Goal: Task Accomplishment & Management: Use online tool/utility

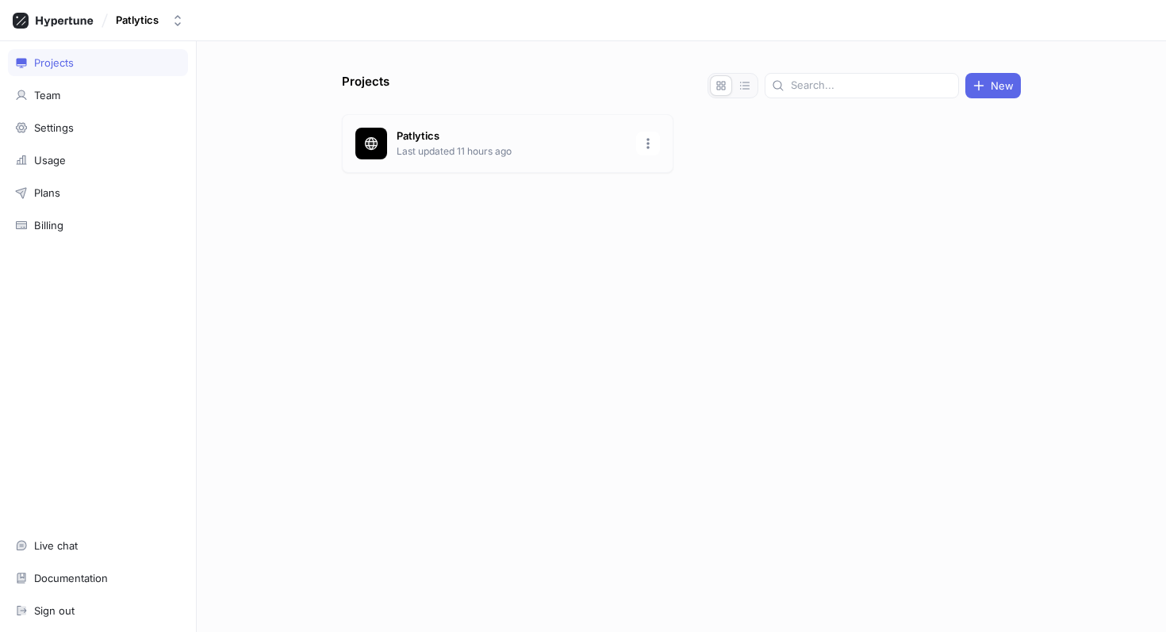
click at [482, 146] on p "Last updated 11 hours ago" at bounding box center [512, 151] width 230 height 14
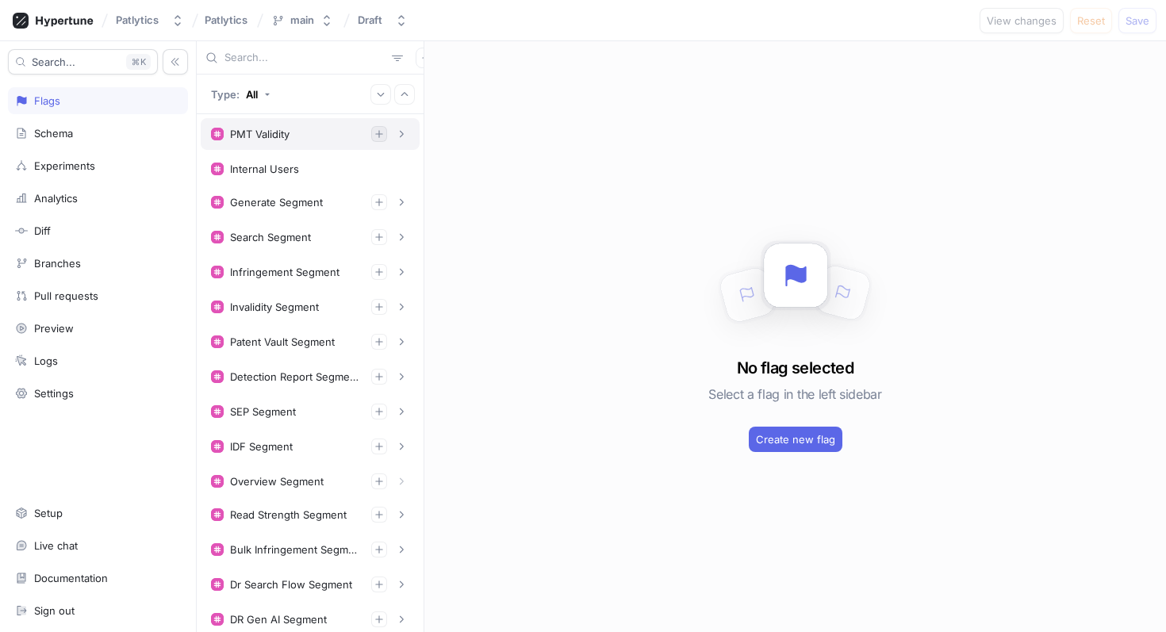
click at [382, 137] on icon "button" at bounding box center [380, 134] width 10 height 10
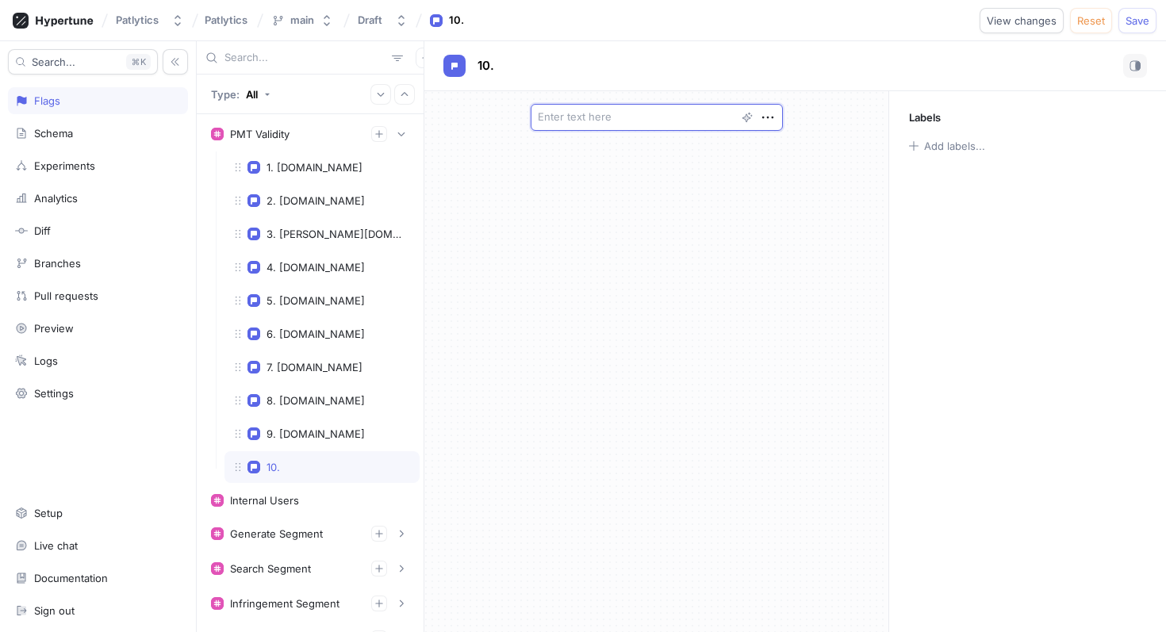
type textarea "x"
type textarea "a"
type textarea "x"
type textarea "az"
type textarea "x"
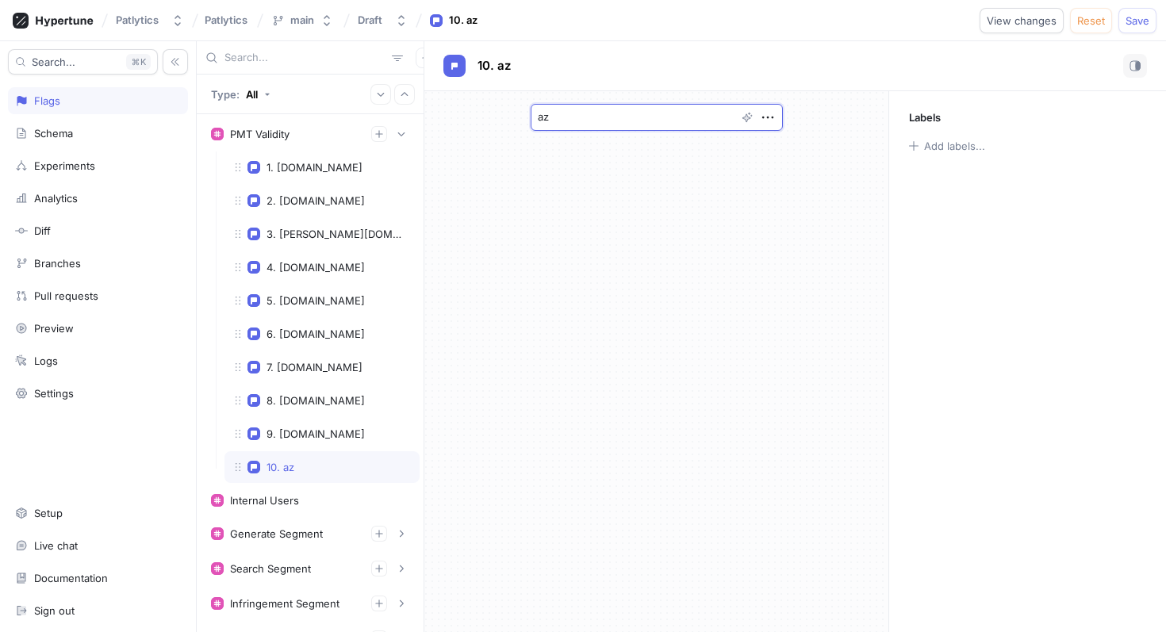
type textarea "aza"
type textarea "x"
type textarea "azala"
type textarea "x"
type textarea "azalaw"
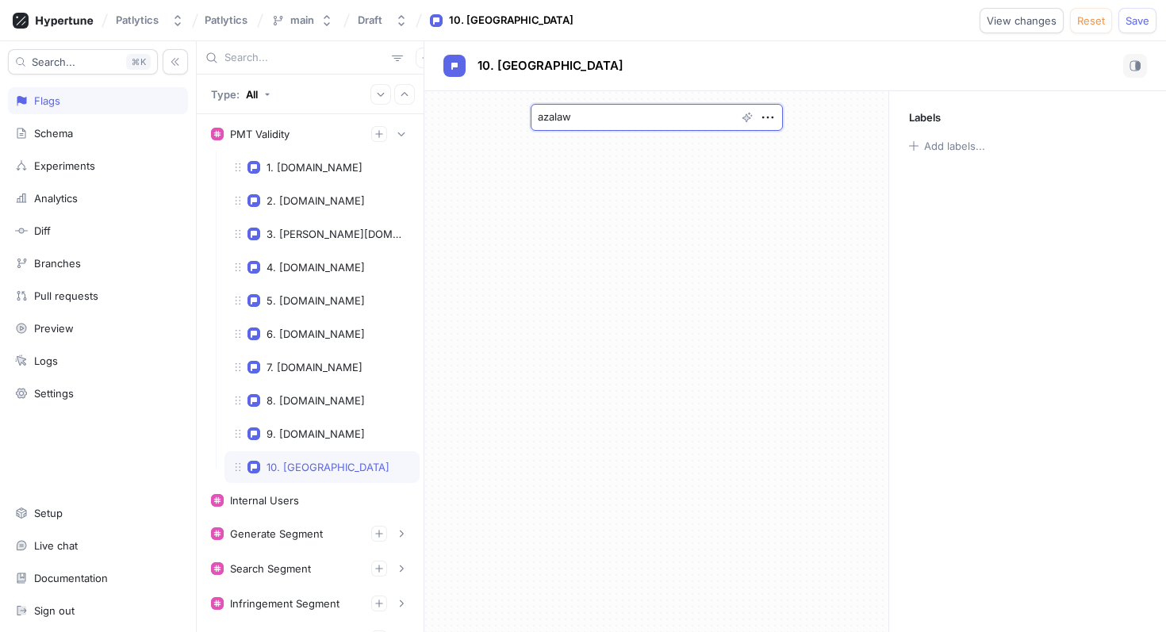
type textarea "x"
type textarea "azalaw."
type textarea "x"
type textarea "[DOMAIN_NAME]"
type textarea "x"
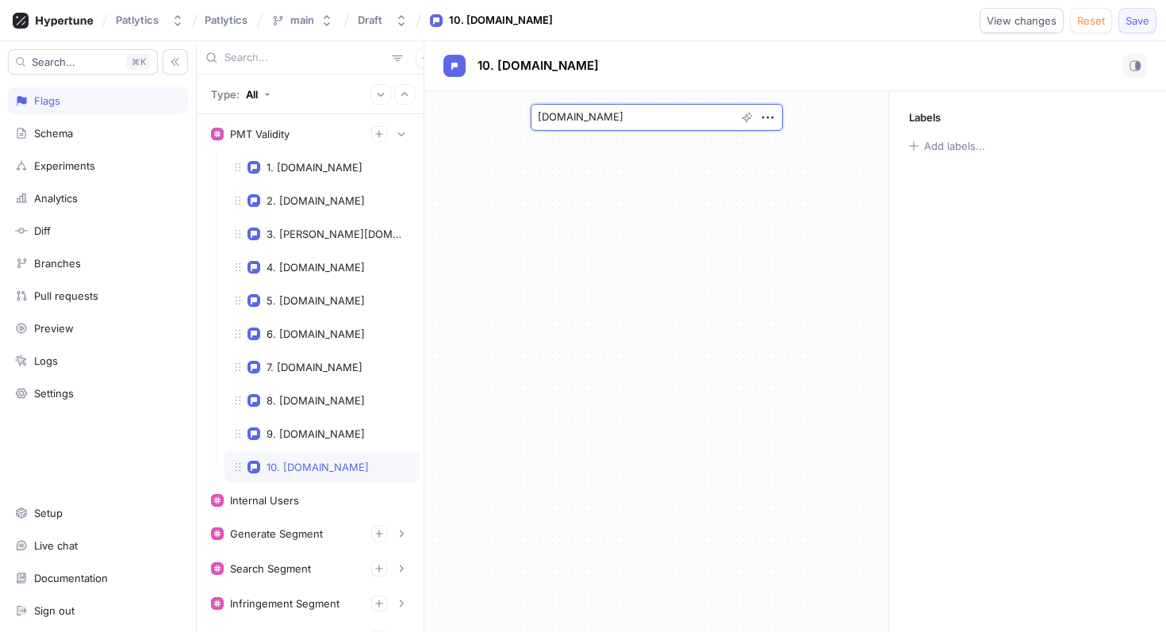
type textarea "[DOMAIN_NAME]"
click at [1145, 27] on button "Save" at bounding box center [1138, 20] width 38 height 25
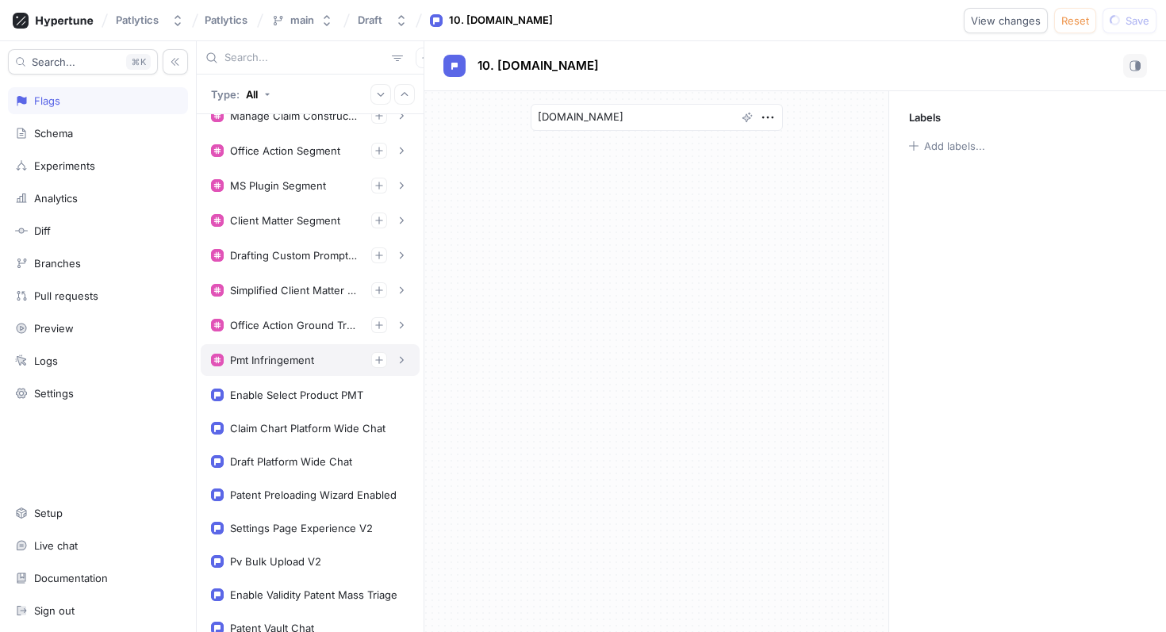
scroll to position [1047, 0]
click at [377, 361] on icon "button" at bounding box center [380, 358] width 10 height 10
type textarea "x"
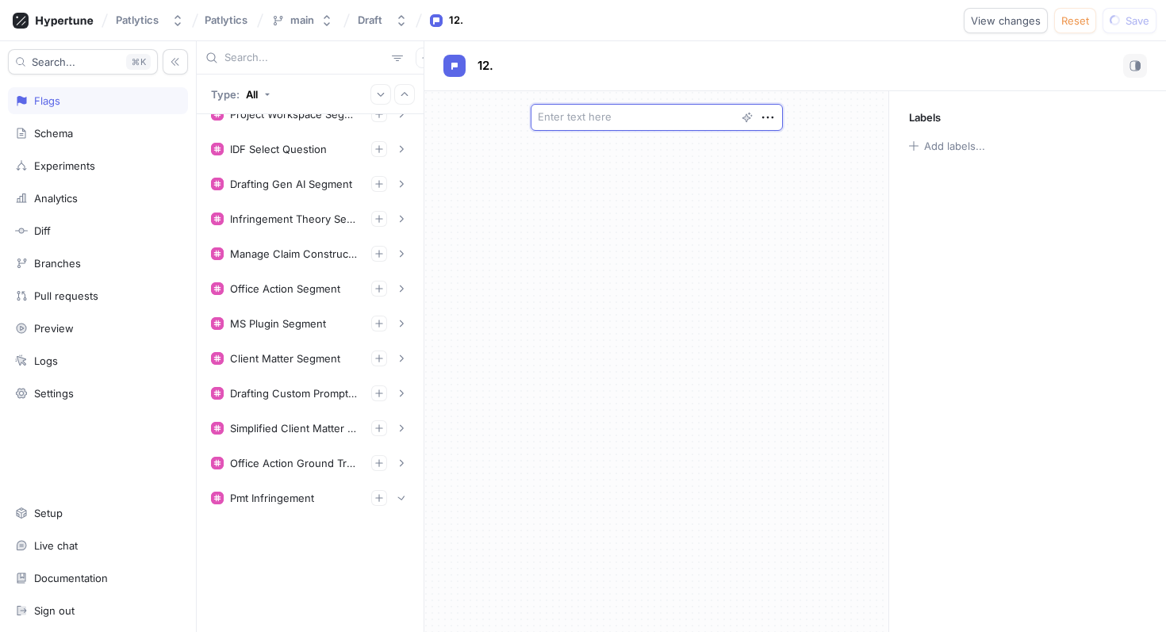
scroll to position [716, 0]
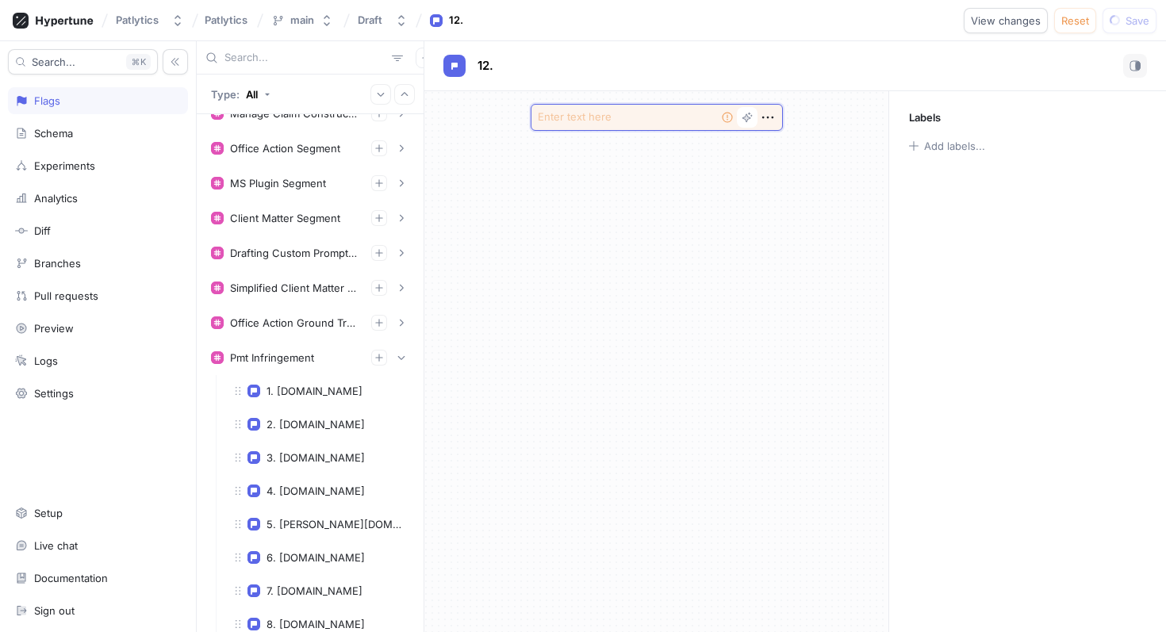
click at [622, 117] on textarea at bounding box center [657, 117] width 252 height 27
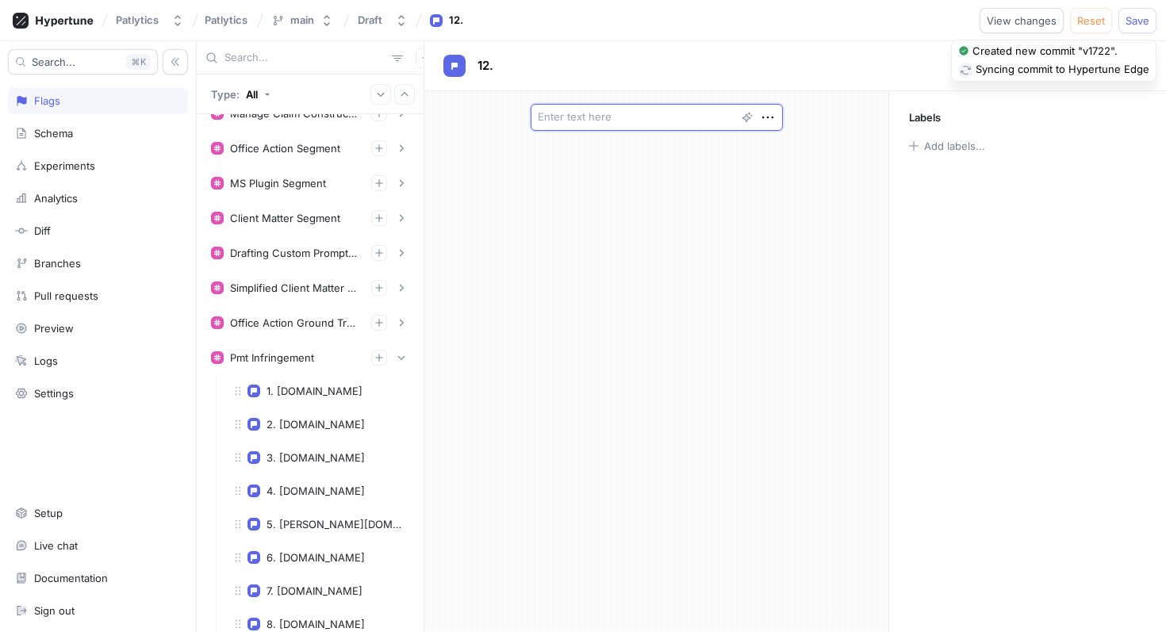
type textarea "x"
type textarea "a"
type textarea "x"
type textarea "az"
type textarea "x"
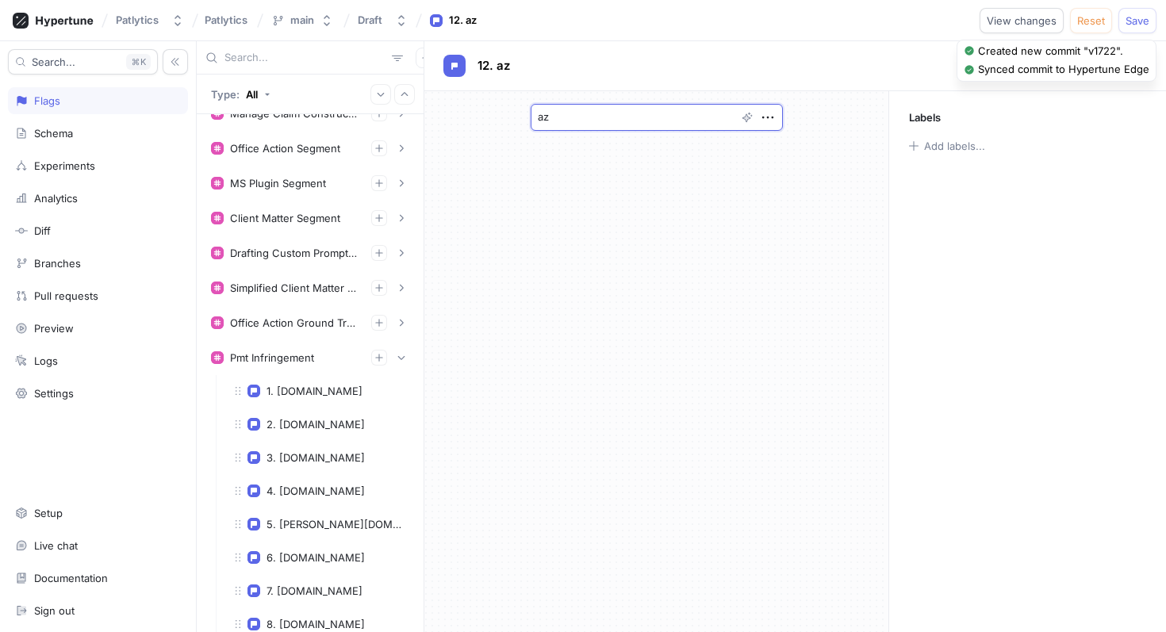
type textarea "aza"
type textarea "x"
type textarea "azal"
type textarea "x"
type textarea "azala"
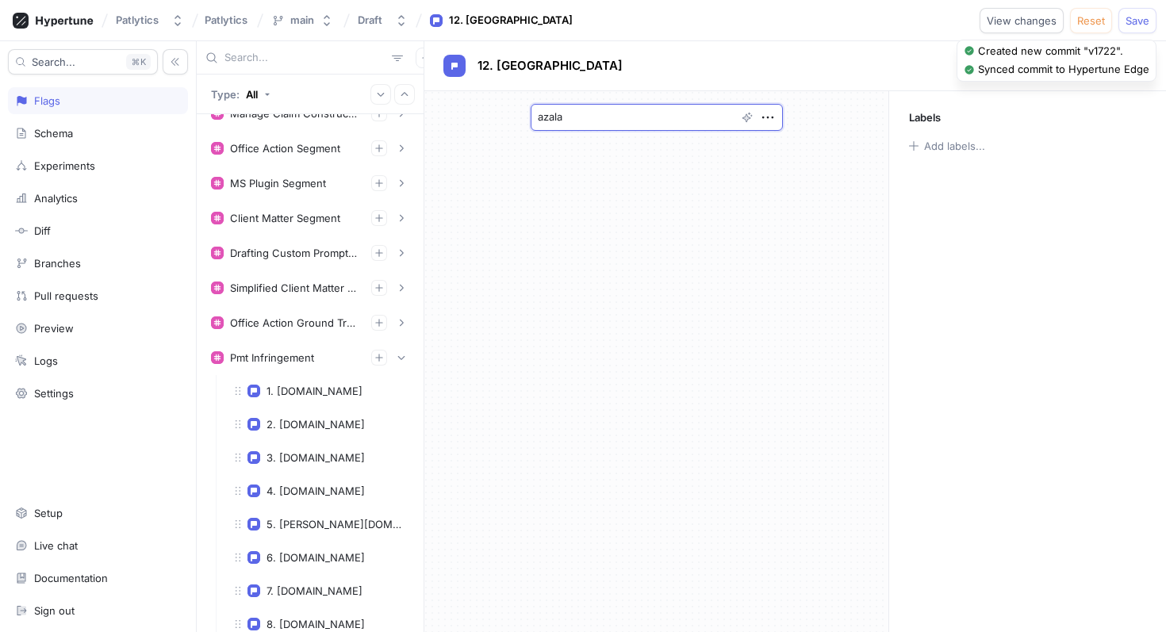
type textarea "x"
type textarea "azalaw"
type textarea "x"
type textarea "azalaw."
type textarea "x"
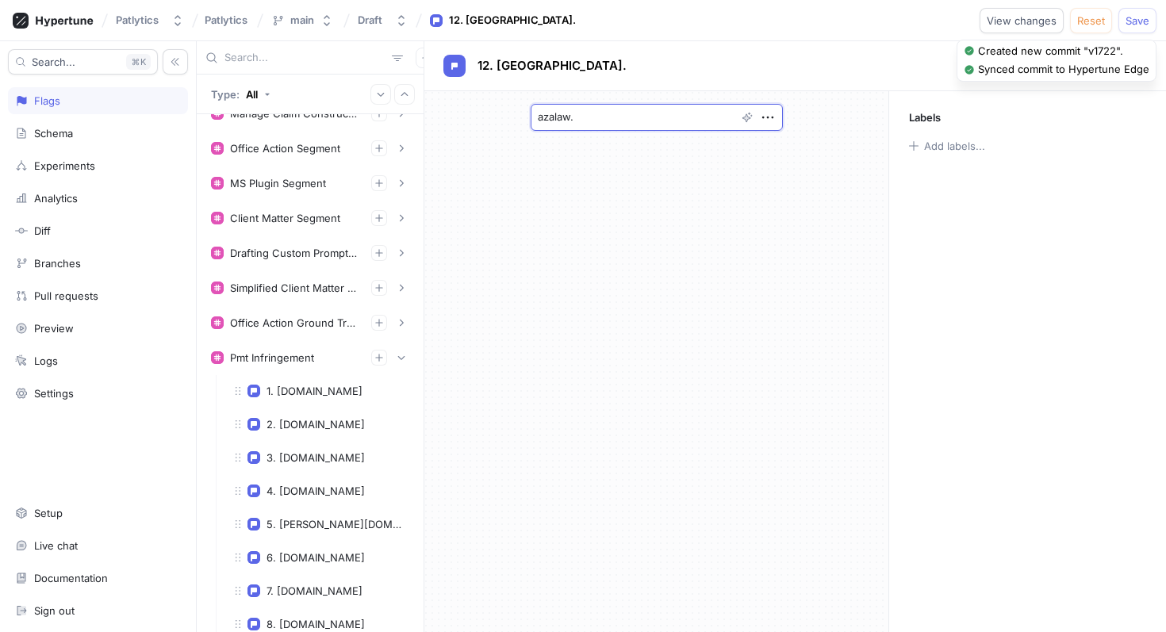
type textarea "azalaw.c"
type textarea "x"
type textarea "[DOMAIN_NAME]"
type textarea "x"
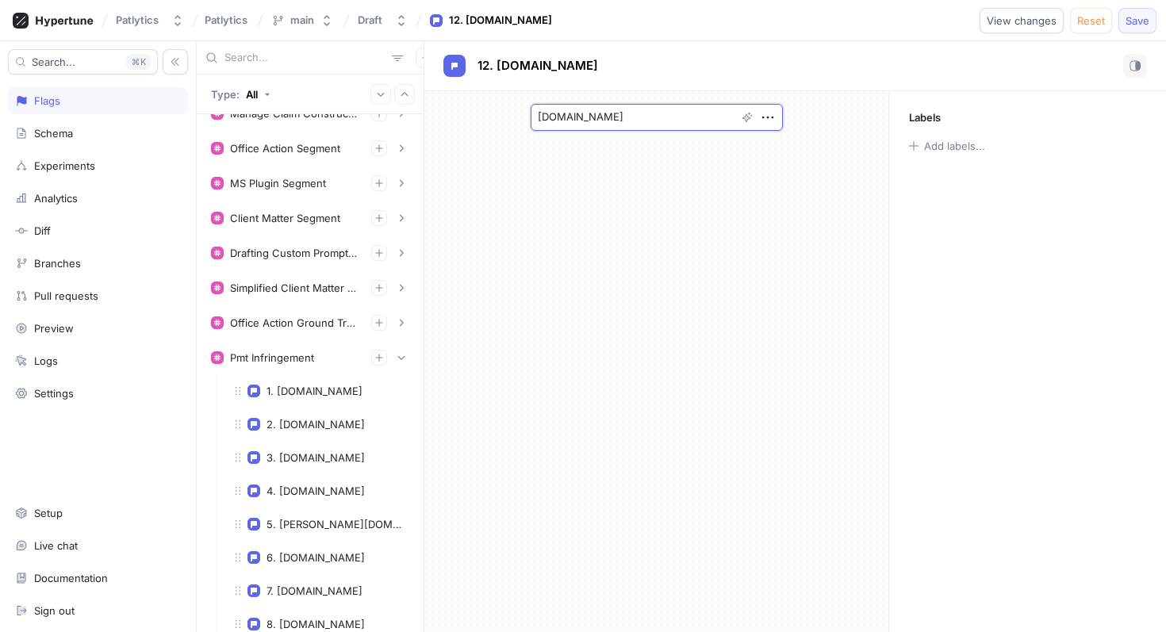
type textarea "[DOMAIN_NAME]"
click at [1131, 25] on span "Save" at bounding box center [1138, 21] width 24 height 10
type textarea "x"
